Goal: Information Seeking & Learning: Check status

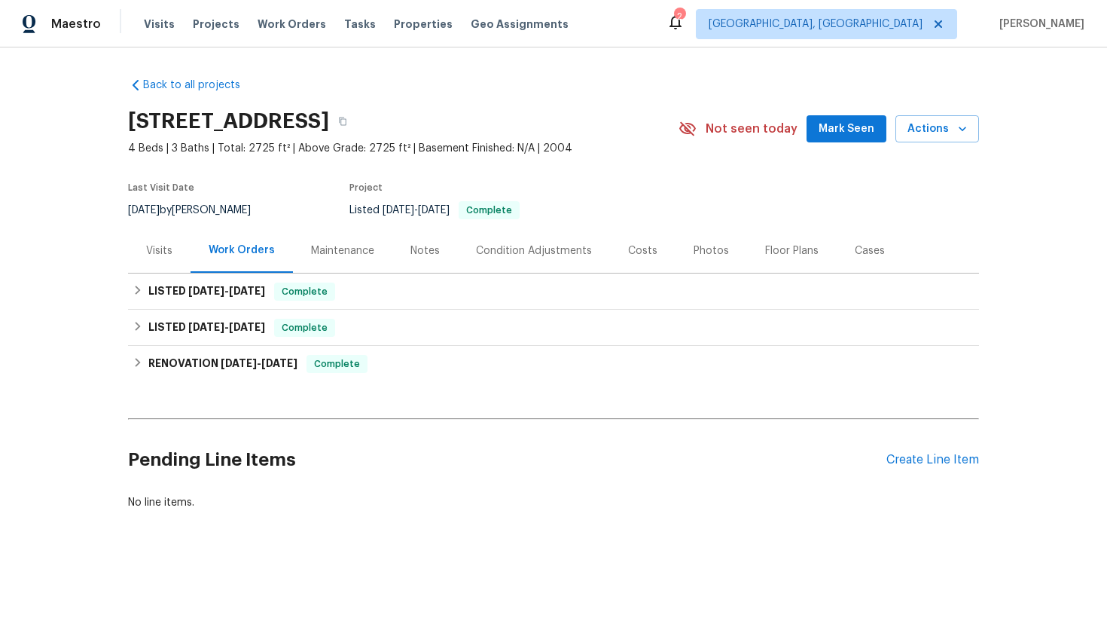
click at [162, 251] on div "Visits" at bounding box center [159, 250] width 26 height 15
click at [167, 252] on div "Visits" at bounding box center [159, 250] width 26 height 15
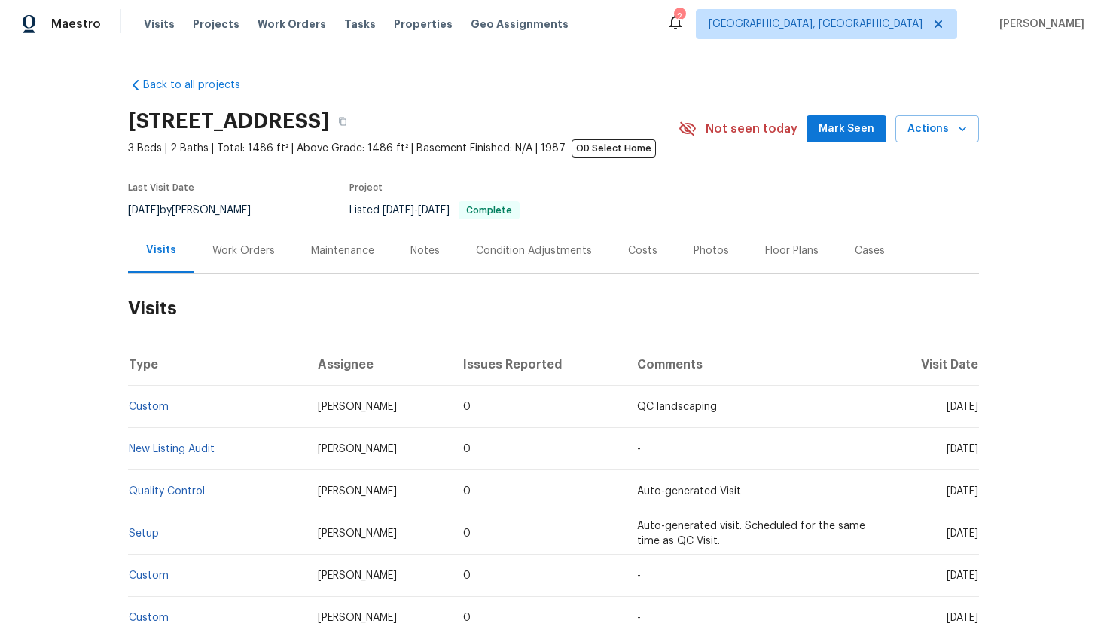
drag, startPoint x: 919, startPoint y: 408, endPoint x: 979, endPoint y: 412, distance: 59.6
click at [978, 412] on td "Fri, Aug 15 2025" at bounding box center [930, 407] width 99 height 42
copy span "Aug 15 2025"
click at [249, 252] on div "Work Orders" at bounding box center [243, 250] width 63 height 15
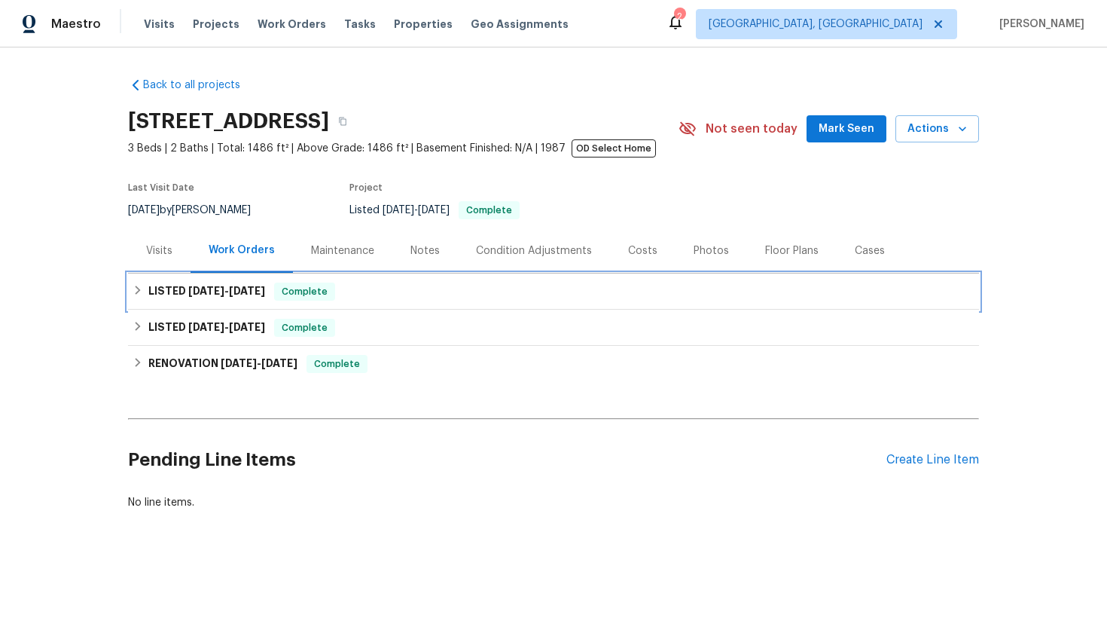
click at [260, 294] on span "8/7/25" at bounding box center [247, 291] width 36 height 11
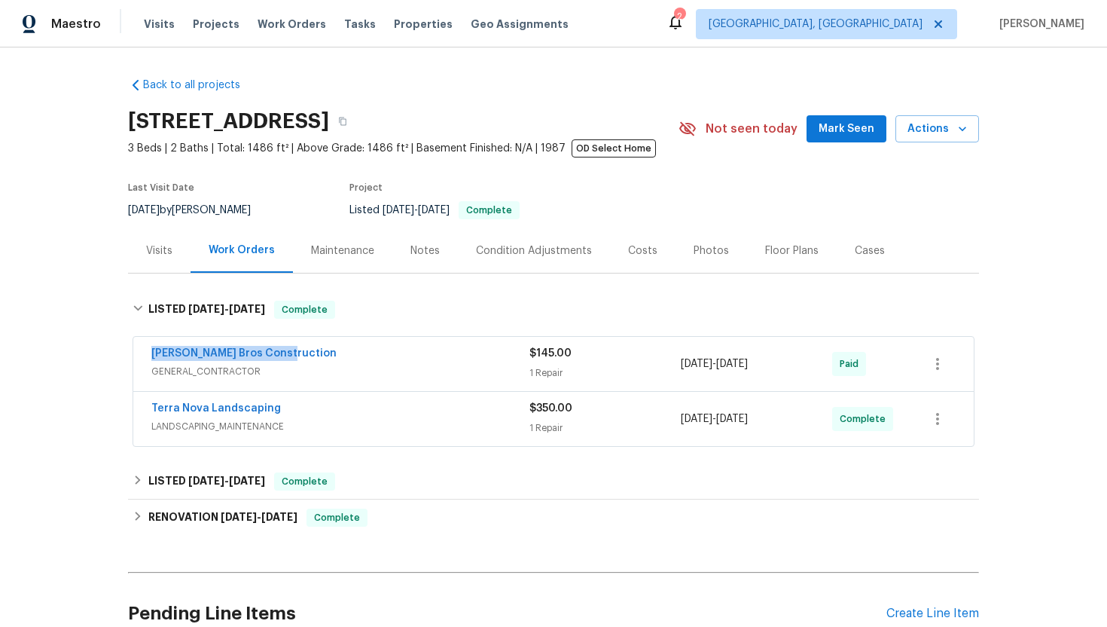
drag, startPoint x: 295, startPoint y: 356, endPoint x: 93, endPoint y: 344, distance: 202.2
click at [93, 344] on div "Back to all projects 8862 La Cartera St, San Diego, CA 92129 3 Beds | 2 Baths |…" at bounding box center [553, 336] width 1107 height 579
copy link "Bailey Bros Construction"
drag, startPoint x: 780, startPoint y: 369, endPoint x: 651, endPoint y: 369, distance: 128.8
click at [651, 369] on div "Bailey Bros Construction GENERAL_CONTRACTOR $145.00 1 Repair 8/7/2025 - 8/7/202…" at bounding box center [535, 364] width 768 height 36
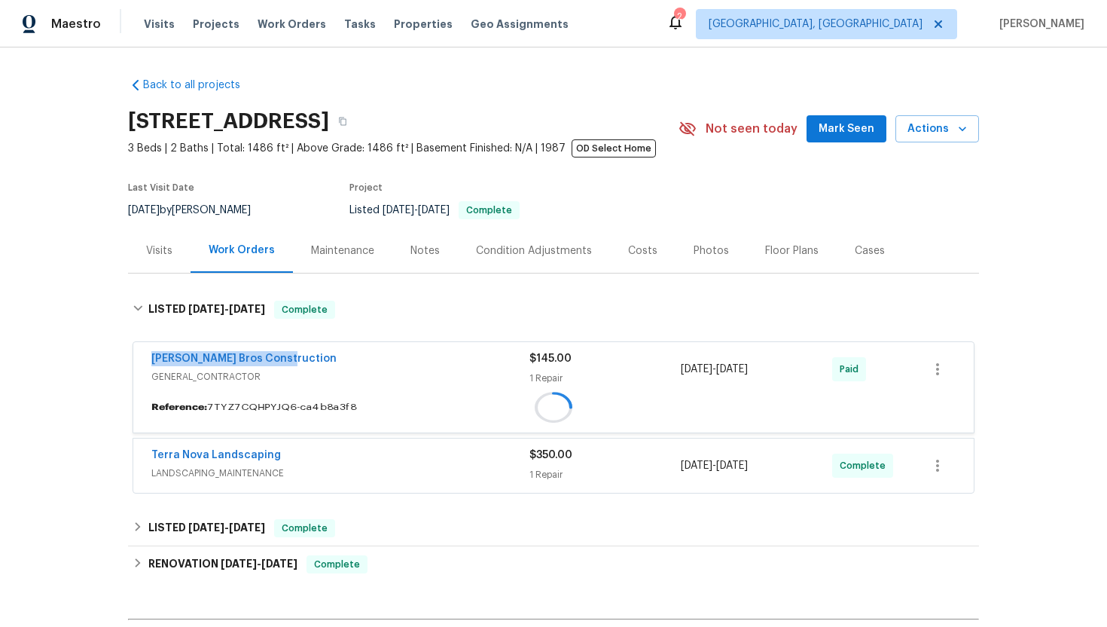
copy div "8/7/2025 - 8/7/2025"
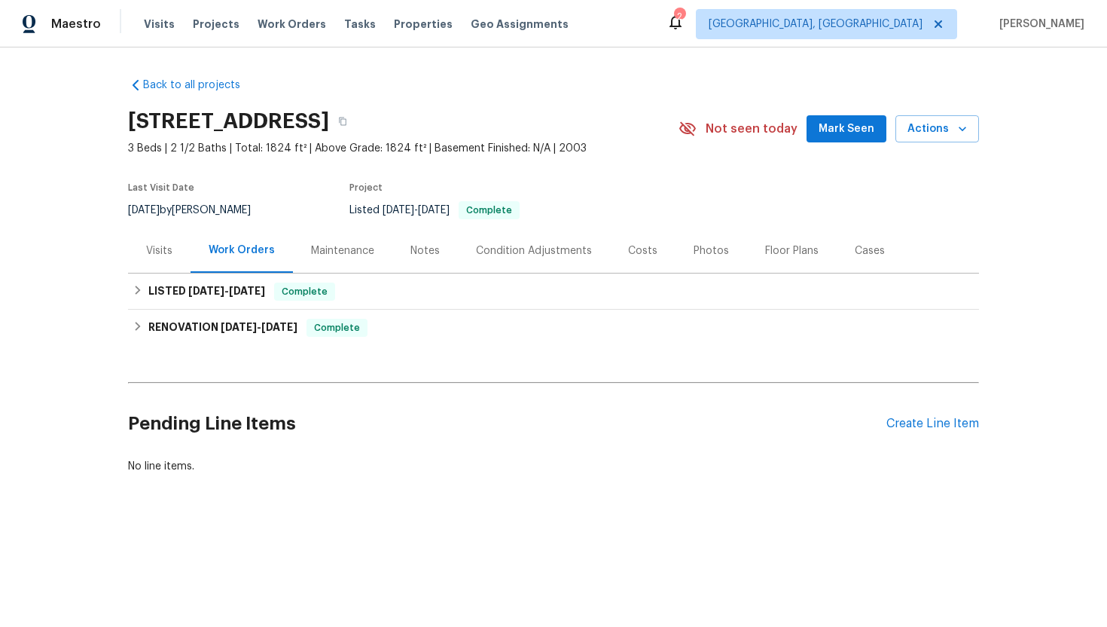
click at [151, 256] on div "Visits" at bounding box center [159, 250] width 26 height 15
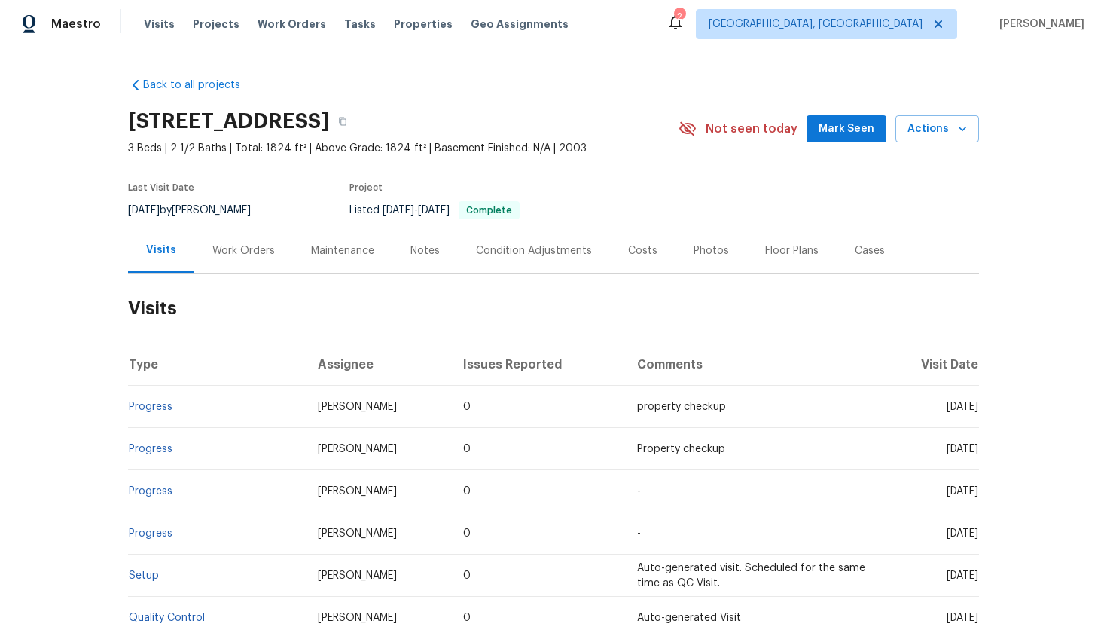
drag, startPoint x: 917, startPoint y: 408, endPoint x: 976, endPoint y: 410, distance: 59.6
click at [976, 410] on span "Thu, Aug 07 2025" at bounding box center [963, 407] width 32 height 11
copy span "Aug 07 2025"
click at [234, 248] on div "Work Orders" at bounding box center [243, 250] width 63 height 15
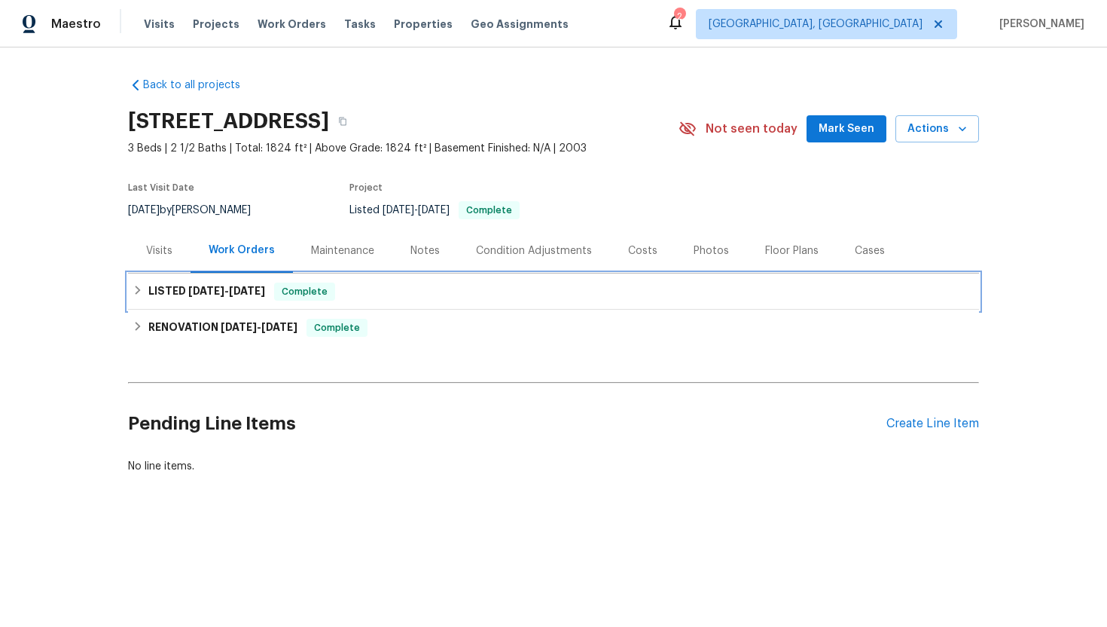
click at [265, 292] on span "6/19/25" at bounding box center [247, 291] width 36 height 11
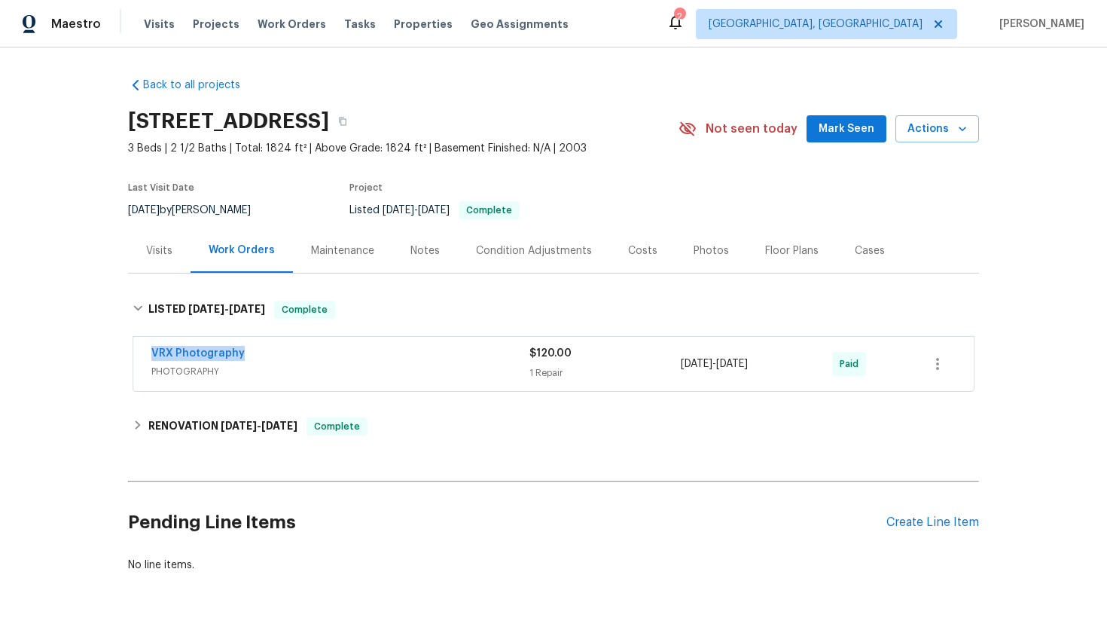
drag, startPoint x: 261, startPoint y: 356, endPoint x: 137, endPoint y: 353, distance: 124.3
click at [137, 353] on div "VRX Photography PHOTOGRAPHY $120.00 1 Repair 6/18/2025 - 6/19/2025 Paid" at bounding box center [553, 364] width 841 height 54
copy link "VRX Photography"
drag, startPoint x: 794, startPoint y: 368, endPoint x: 654, endPoint y: 366, distance: 140.1
click at [654, 366] on div "VRX Photography PHOTOGRAPHY $120.00 1 Repair 6/18/2025 - 6/19/2025 Paid" at bounding box center [535, 364] width 768 height 36
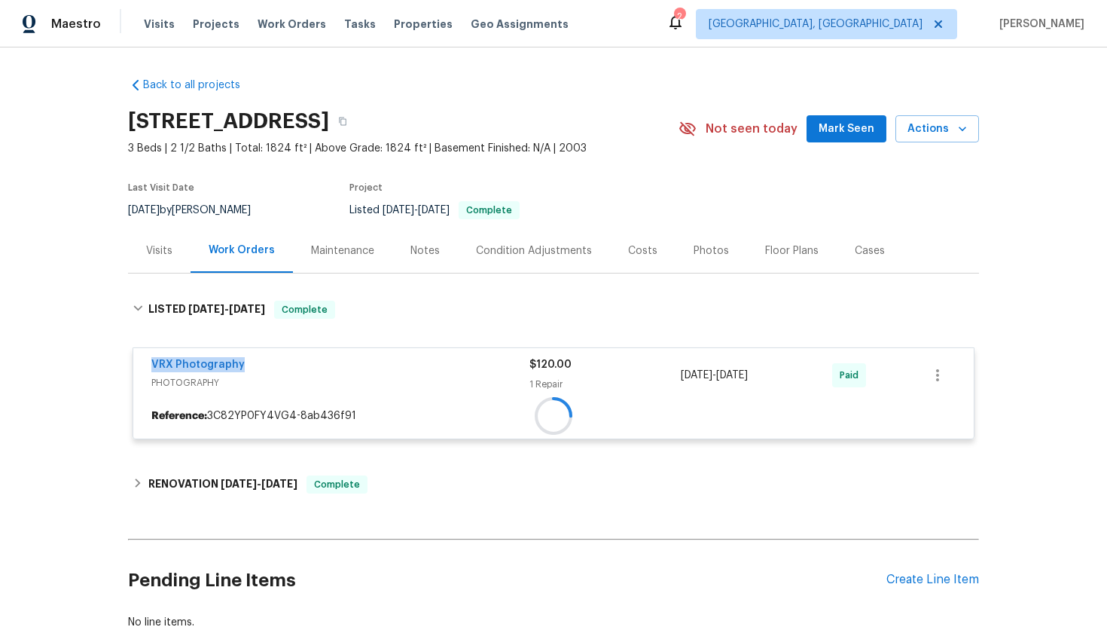
copy div "6/18/2025 - 6/19/2025"
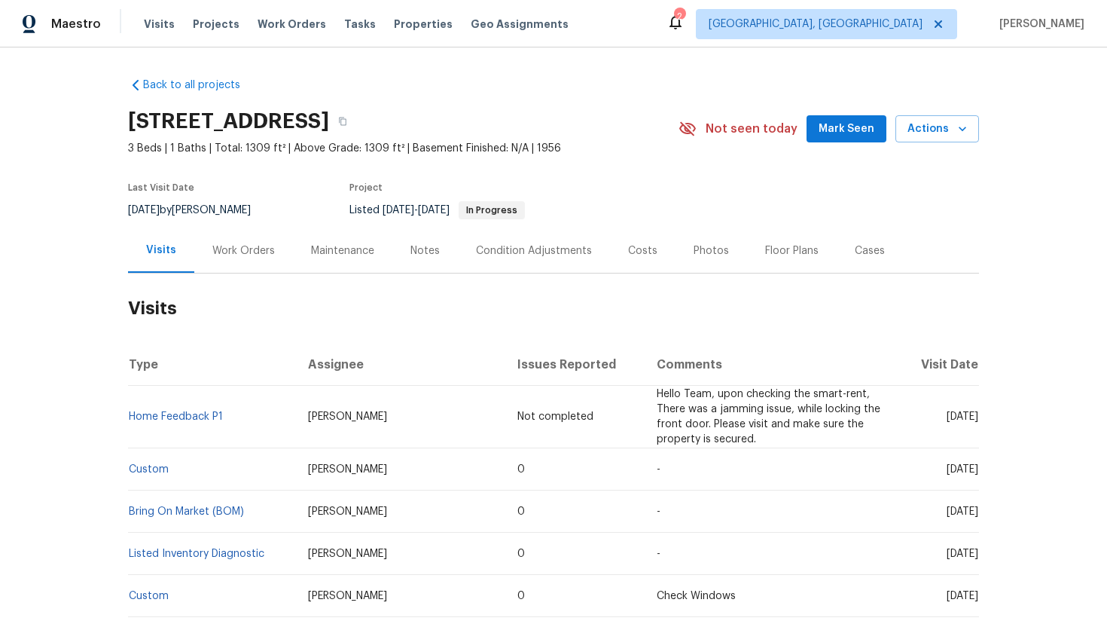
drag, startPoint x: 918, startPoint y: 454, endPoint x: 976, endPoint y: 459, distance: 59.0
click at [976, 464] on span "[DATE]" at bounding box center [963, 469] width 32 height 11
copy span "[DATE]"
click at [243, 235] on div "Work Orders" at bounding box center [243, 250] width 99 height 44
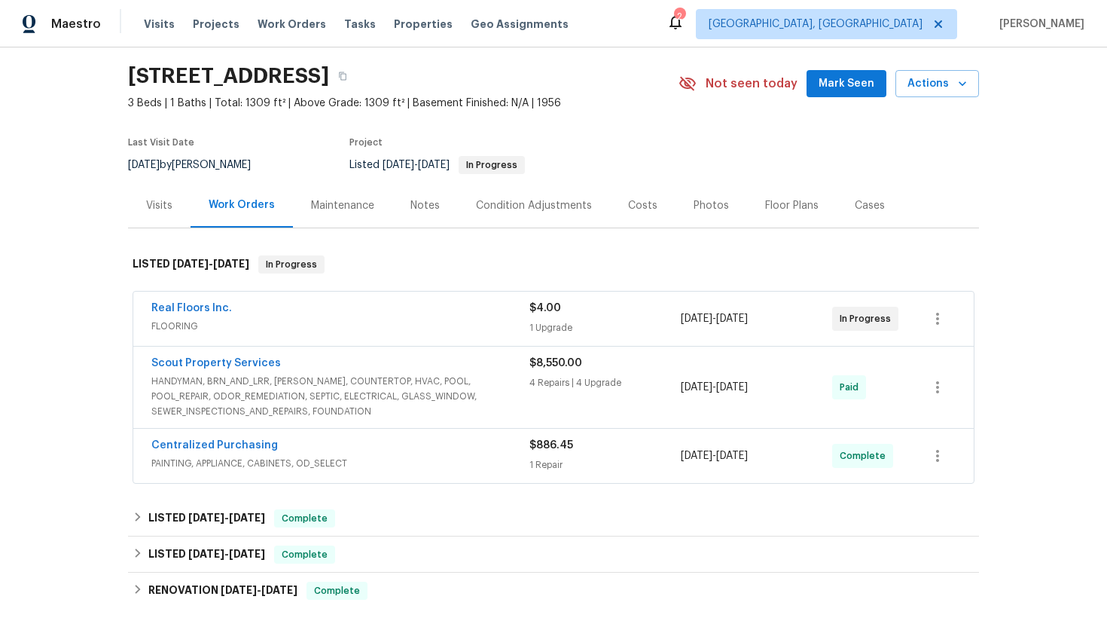
scroll to position [134, 0]
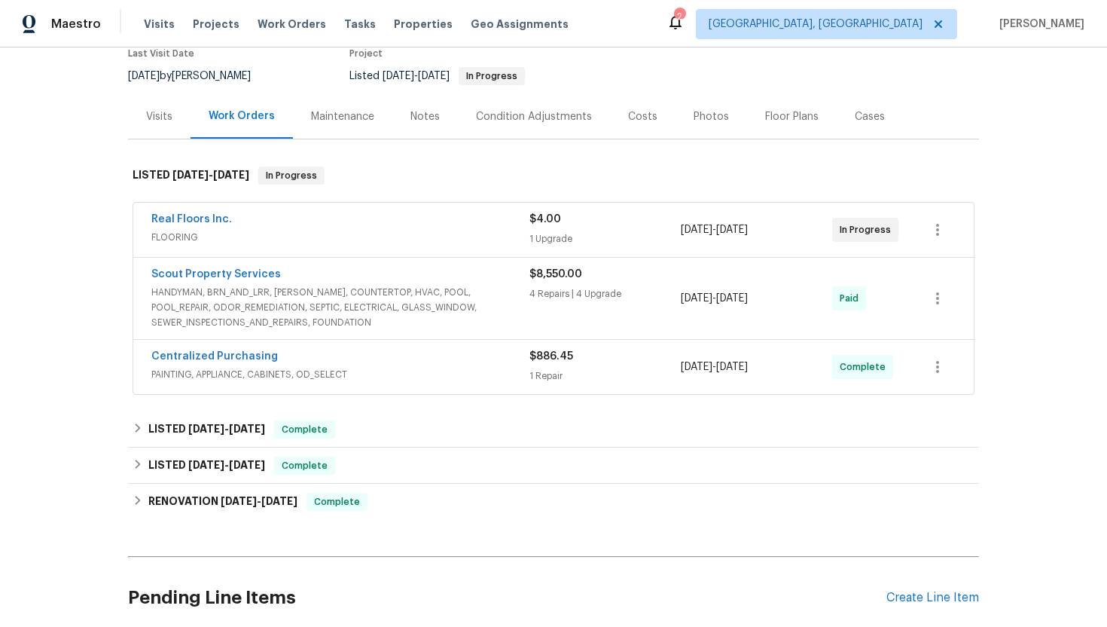
click at [283, 256] on div "Real Floors Inc. FLOORING $4.00 1 Upgrade [DATE] - [DATE] In Progress Scout Pro…" at bounding box center [554, 299] width 842 height 192
click at [285, 244] on span "FLOORING" at bounding box center [340, 237] width 378 height 15
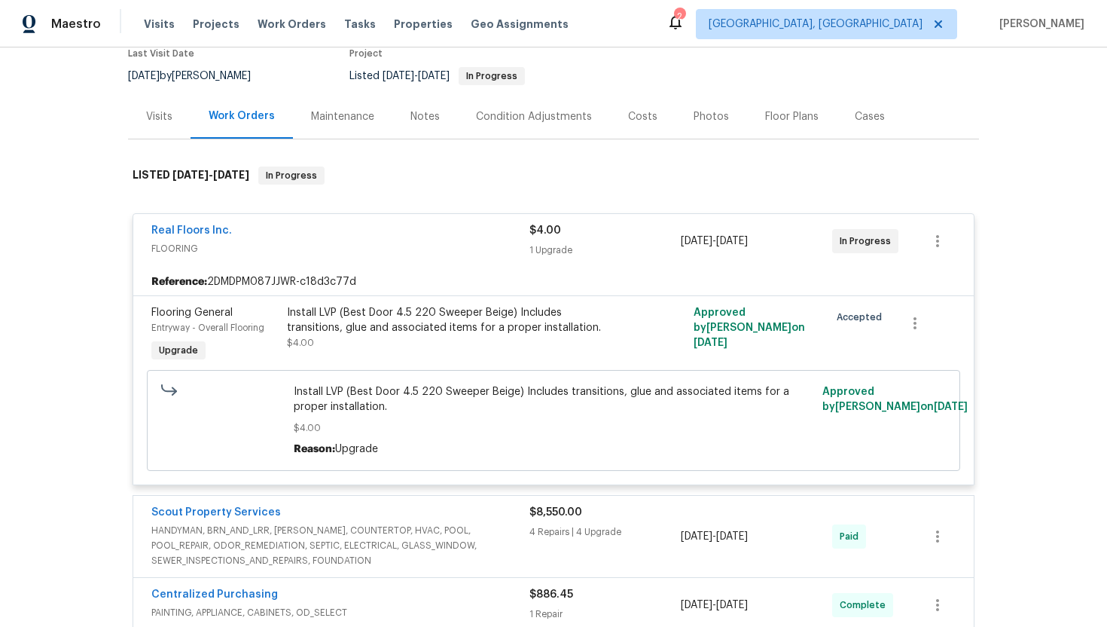
scroll to position [348, 0]
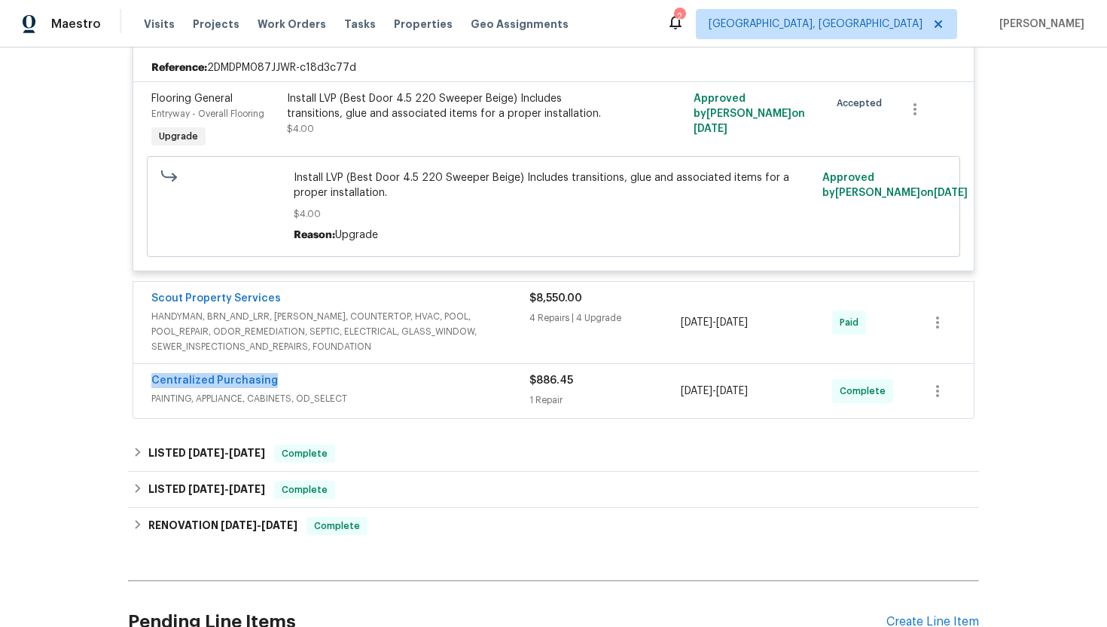
drag, startPoint x: 287, startPoint y: 381, endPoint x: 112, endPoint y: 380, distance: 175.5
click at [112, 380] on div "Back to all projects [STREET_ADDRESS] 3 Beds | 1 Baths | Total: 1309 ft² | Abov…" at bounding box center [553, 336] width 1107 height 579
copy link "Centralized Purchasing"
drag, startPoint x: 785, startPoint y: 395, endPoint x: 660, endPoint y: 393, distance: 125.1
click at [660, 394] on div "Centralized Purchasing PAINTING, APPLIANCE, CABINETS, OD_SELECT $886.45 1 Repai…" at bounding box center [535, 391] width 768 height 36
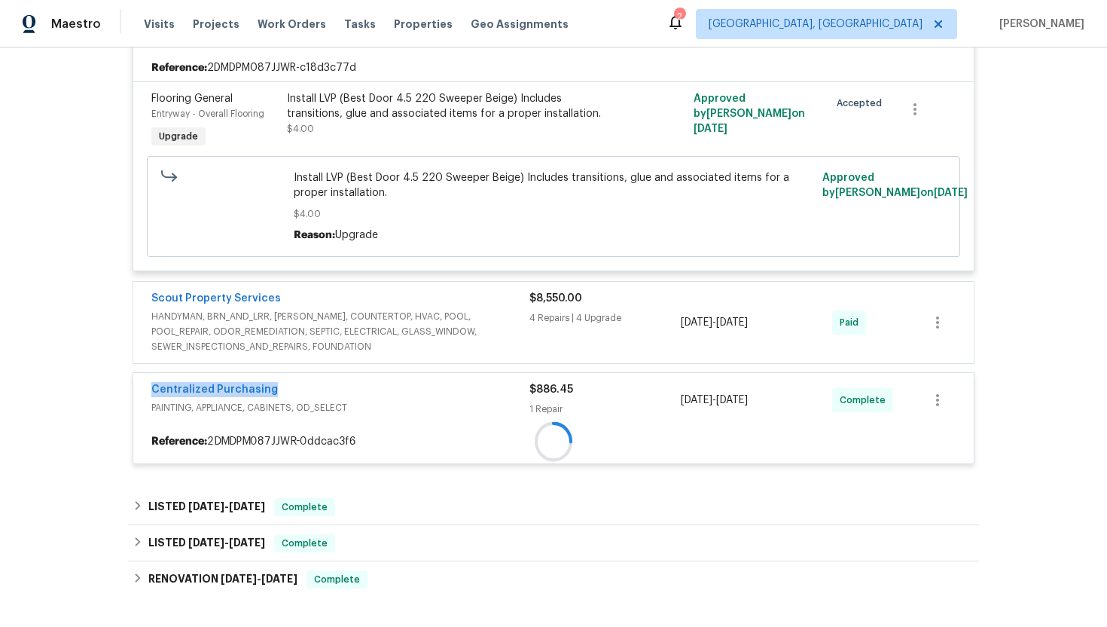
copy div "8/8/2025 - 8/8/2025"
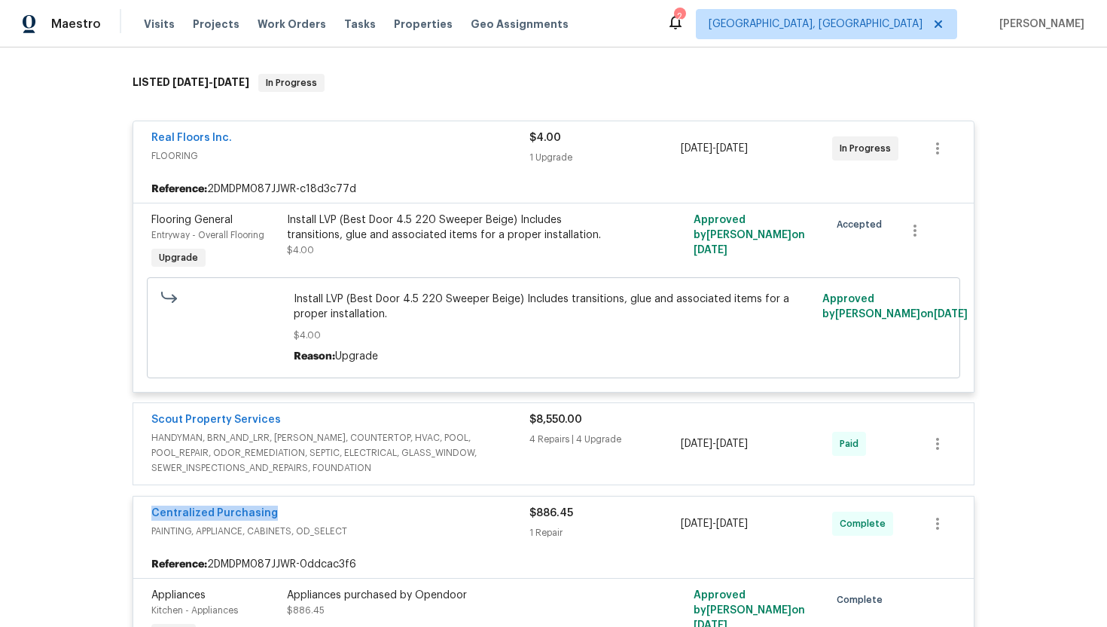
scroll to position [0, 0]
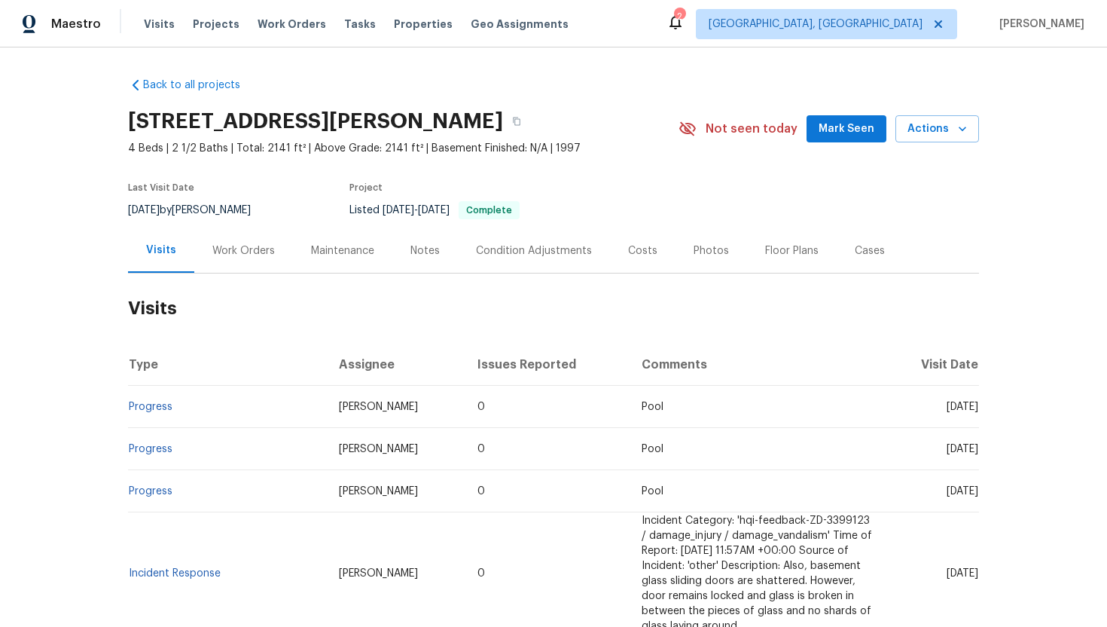
click at [259, 260] on div "Work Orders" at bounding box center [243, 250] width 99 height 44
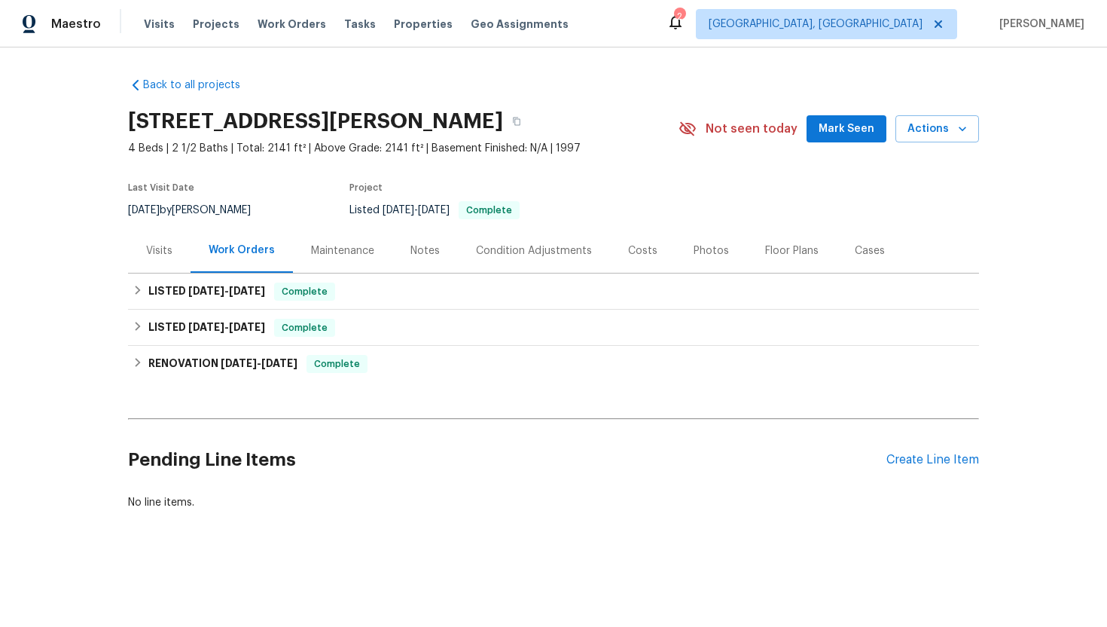
click at [163, 270] on div "Visits" at bounding box center [159, 250] width 63 height 44
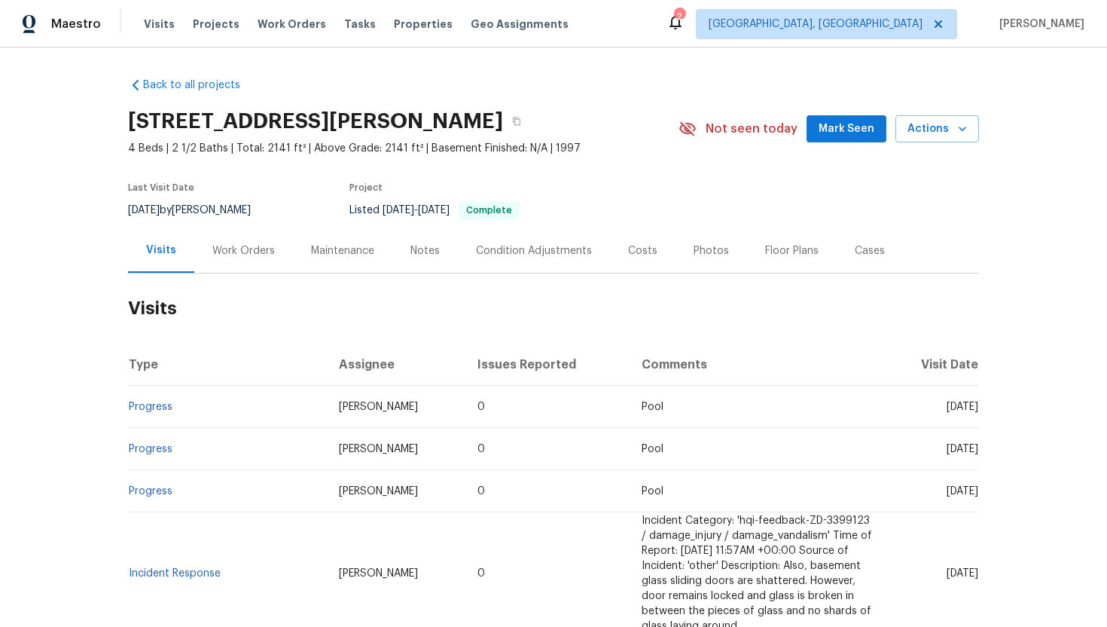
drag, startPoint x: 919, startPoint y: 409, endPoint x: 979, endPoint y: 411, distance: 59.5
click at [979, 411] on td "[DATE]" at bounding box center [932, 407] width 94 height 42
copy span "[DATE]"
click at [234, 261] on div "Work Orders" at bounding box center [243, 250] width 99 height 44
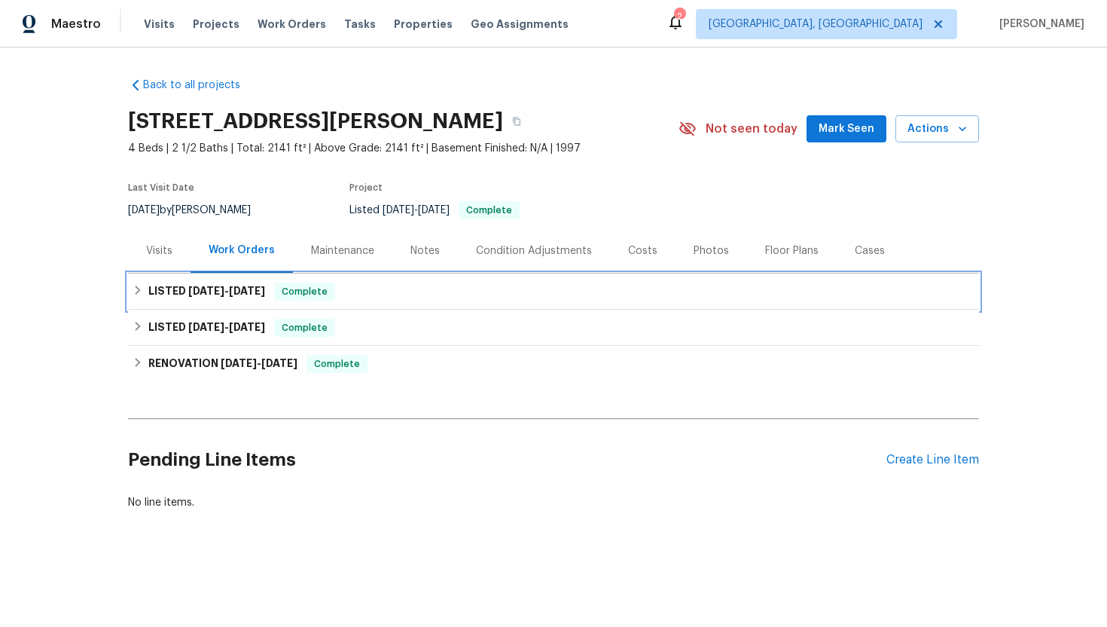
click at [273, 296] on div "LISTED [DATE] - [DATE] Complete" at bounding box center [554, 292] width 842 height 18
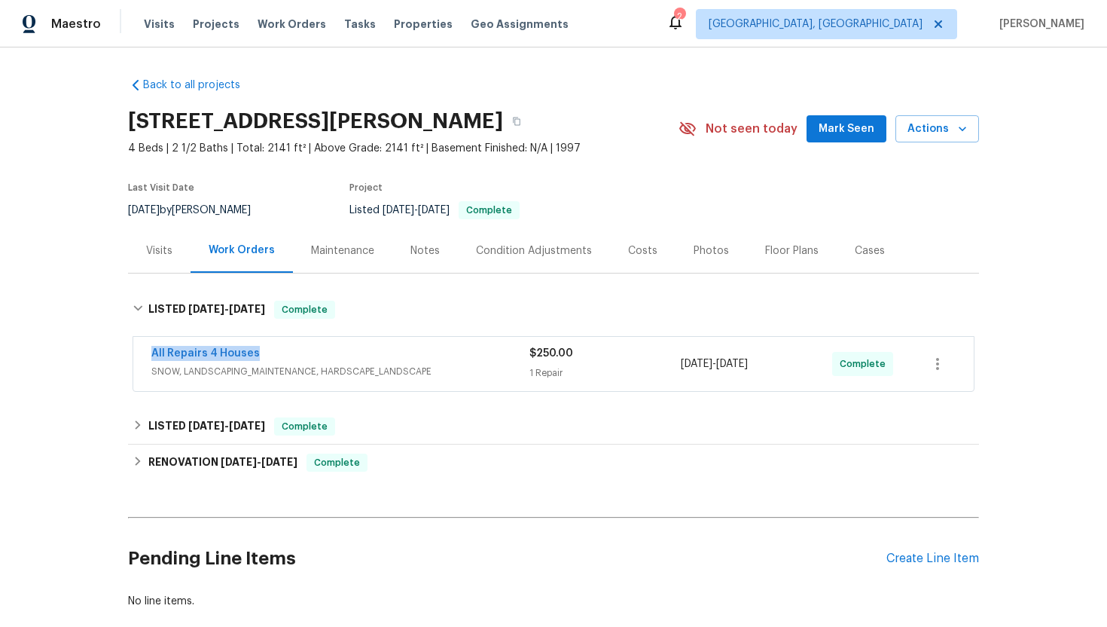
drag, startPoint x: 273, startPoint y: 355, endPoint x: 130, endPoint y: 350, distance: 143.2
click at [130, 350] on div "All Repairs 4 Houses SNOW, LANDSCAPING_MAINTENANCE, HARDSCAPE_LANDSCAPE $250.00…" at bounding box center [553, 365] width 851 height 63
copy link "All Repairs 4 Houses"
drag, startPoint x: 793, startPoint y: 369, endPoint x: 658, endPoint y: 367, distance: 134.1
click at [658, 367] on div "All Repairs 4 Houses SNOW, LANDSCAPING_MAINTENANCE, HARDSCAPE_LANDSCAPE $250.00…" at bounding box center [535, 364] width 768 height 36
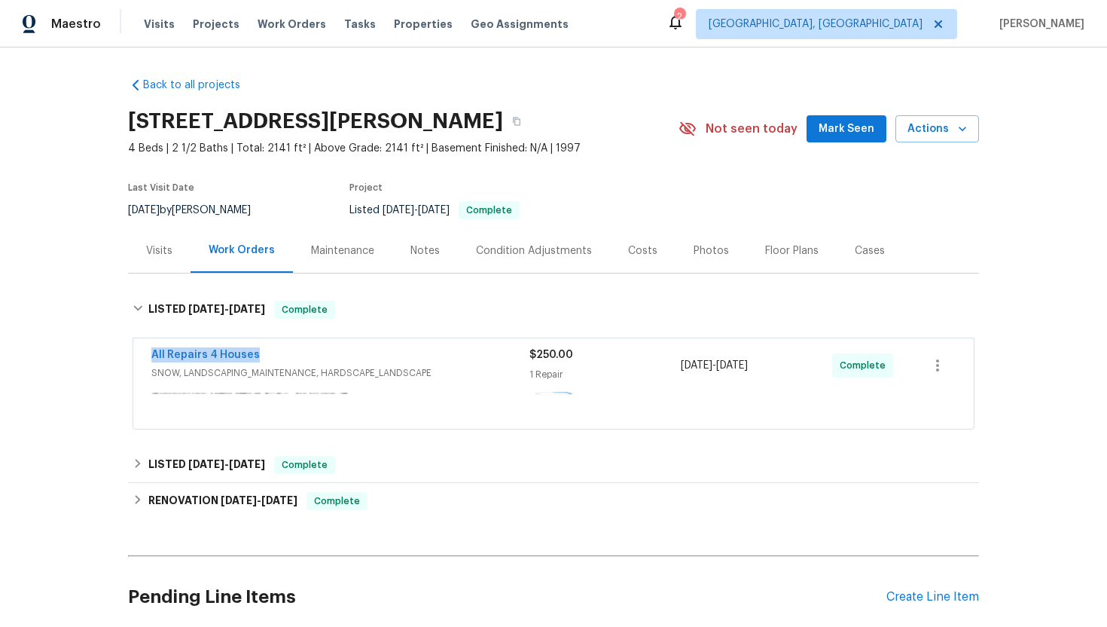
copy div "[DATE] - [DATE]"
